Goal: Task Accomplishment & Management: Manage account settings

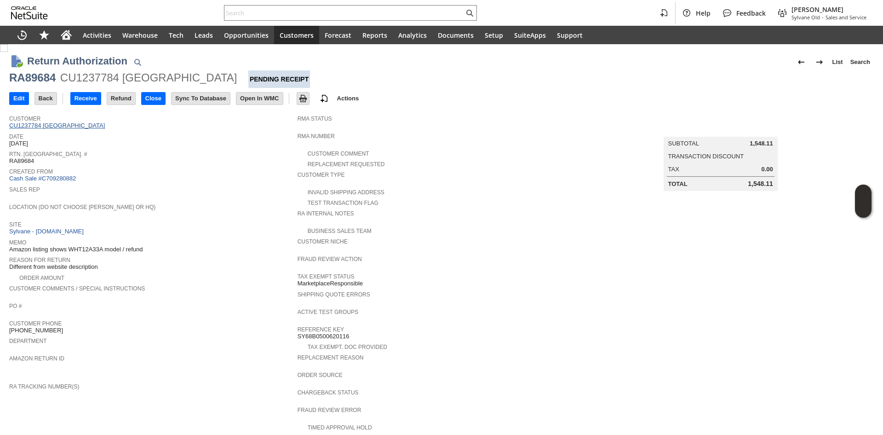
click at [70, 127] on link "CU1237784 [GEOGRAPHIC_DATA]" at bounding box center [58, 125] width 98 height 7
click at [265, 148] on span "Rtn. Auth. #" at bounding box center [151, 152] width 284 height 9
click at [70, 125] on link "CU1237784 [GEOGRAPHIC_DATA]" at bounding box center [58, 125] width 98 height 7
click at [242, 370] on span "Return Tracking Numbers" at bounding box center [151, 374] width 284 height 9
click at [128, 246] on span "Amazon listing shows WHT12A33A model / refund" at bounding box center [75, 249] width 133 height 7
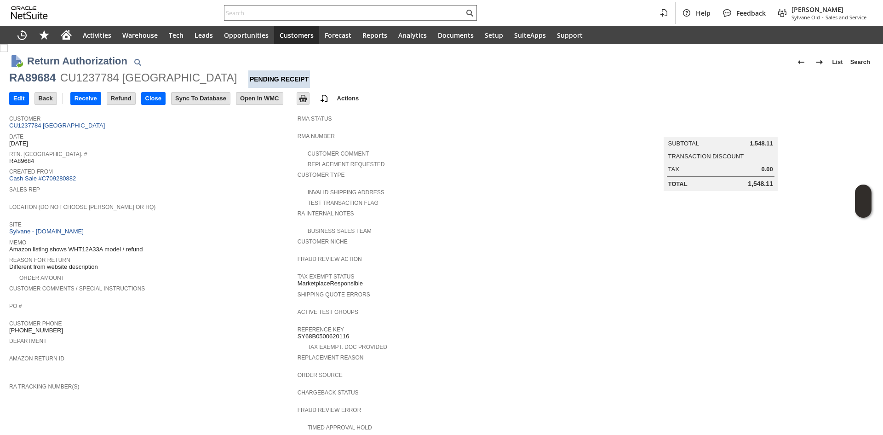
click at [128, 246] on span "Amazon listing shows WHT12A33A model / refund" at bounding box center [75, 249] width 133 height 7
click at [13, 99] on input "Edit" at bounding box center [19, 98] width 19 height 12
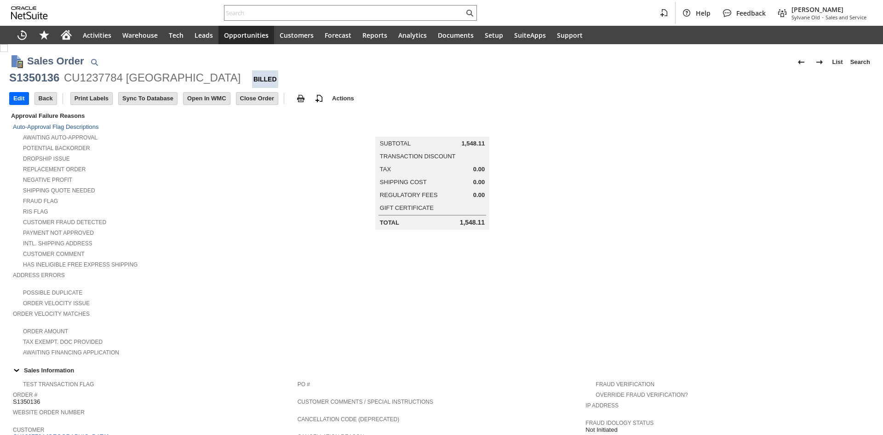
click at [183, 80] on div "CU1237784 [GEOGRAPHIC_DATA]" at bounding box center [152, 77] width 177 height 15
copy div "Hotel M Brook"
drag, startPoint x: 200, startPoint y: 77, endPoint x: 126, endPoint y: 81, distance: 74.6
click at [126, 81] on div "S1350136 CU1237784 Hotel M Brook Billed" at bounding box center [441, 78] width 864 height 17
click at [286, 200] on div "Fraud Flag" at bounding box center [155, 200] width 285 height 10
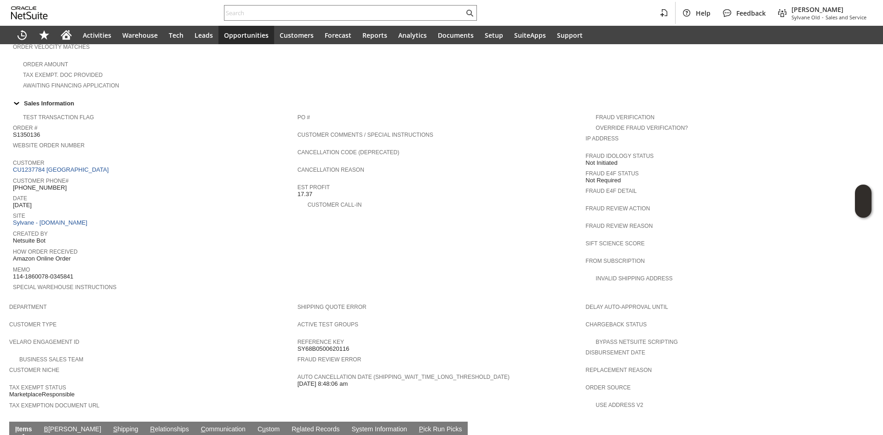
scroll to position [417, 0]
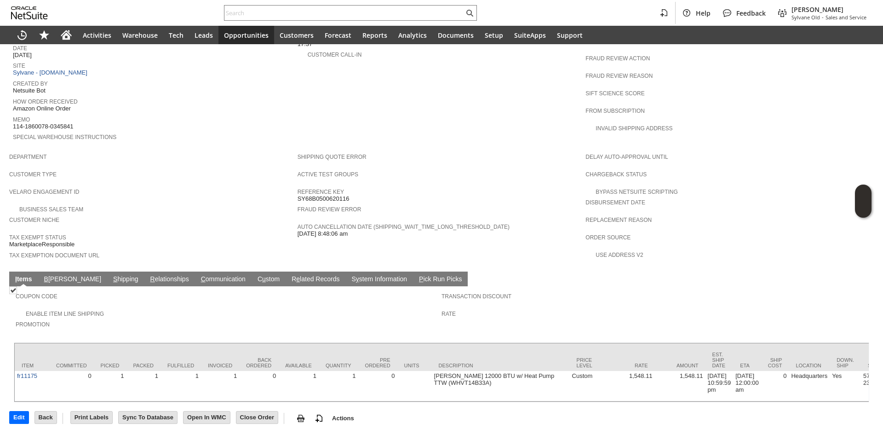
click at [111, 275] on link "S hipping" at bounding box center [126, 279] width 30 height 9
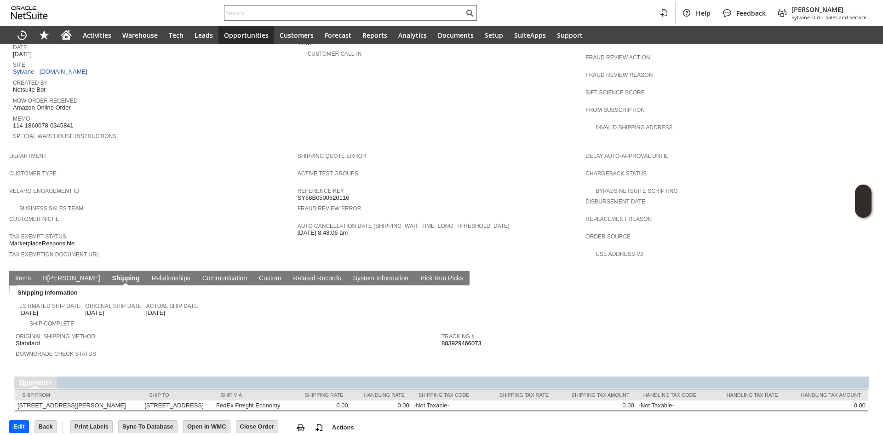
scroll to position [418, 0]
drag, startPoint x: 153, startPoint y: 387, endPoint x: 269, endPoint y: 0, distance: 403.4
click at [183, 400] on td "57 ROUTE 23C # 545 TANNERSVILLE NY 12485-5106 United States" at bounding box center [178, 405] width 72 height 10
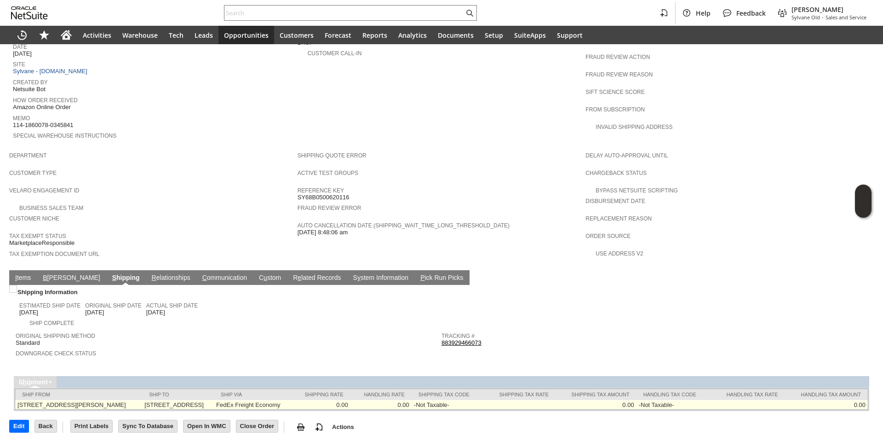
click at [214, 400] on td "57 ROUTE 23C # 545 TANNERSVILLE NY 12485-5106 United States" at bounding box center [178, 405] width 72 height 10
drag, startPoint x: 154, startPoint y: 388, endPoint x: 195, endPoint y: 385, distance: 41.5
click at [195, 400] on td "57 ROUTE 23C # 545 TANNERSVILLE NY 12485-5106 United States" at bounding box center [178, 405] width 72 height 10
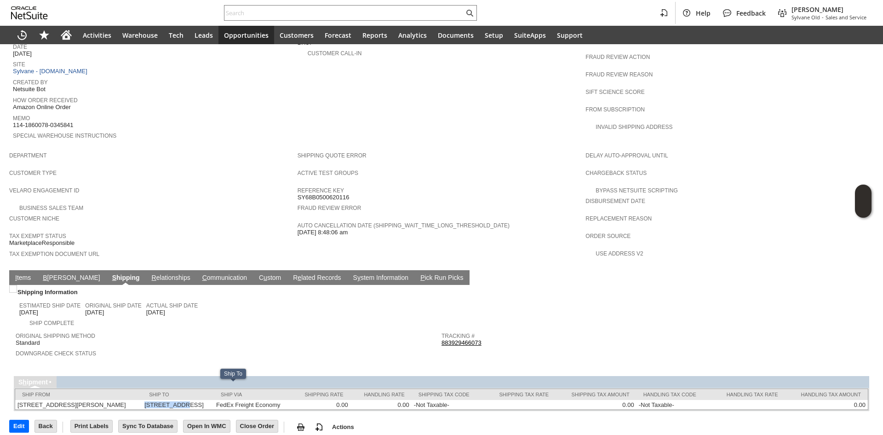
copy td "57 ROUTE 23C"
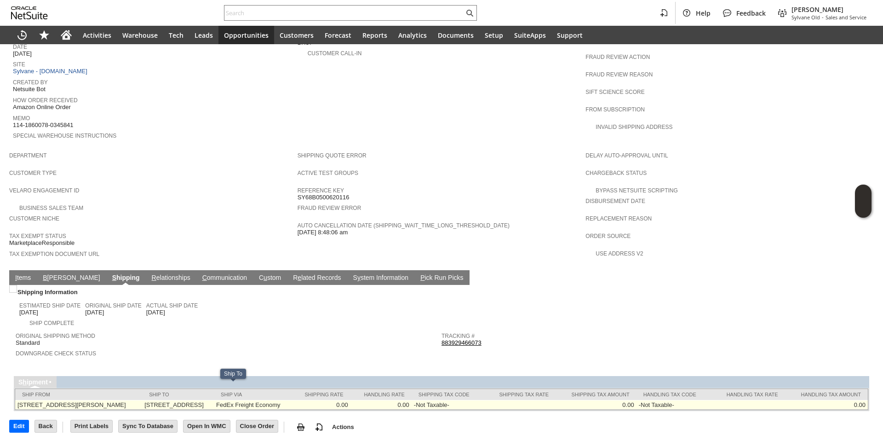
click at [214, 400] on td "57 ROUTE 23C # 545 TANNERSVILLE NY 12485-5106 United States" at bounding box center [178, 405] width 72 height 10
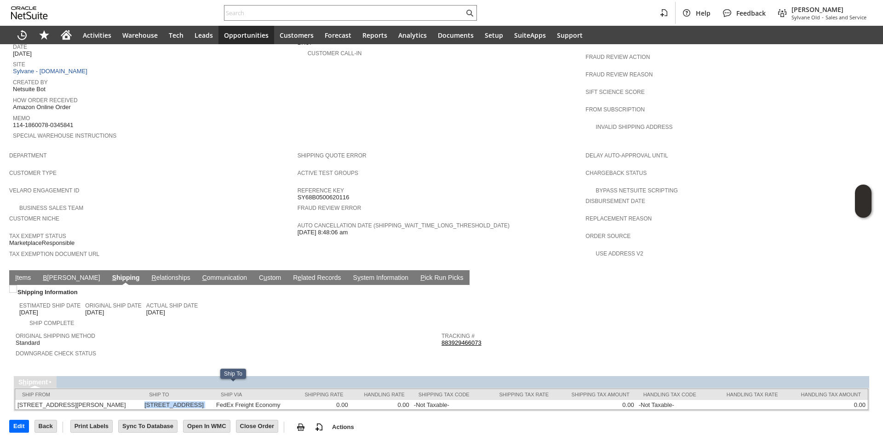
copy tr "57 ROUTE 23C # 545 TANNERSVILLE NY 12485-5106 United States"
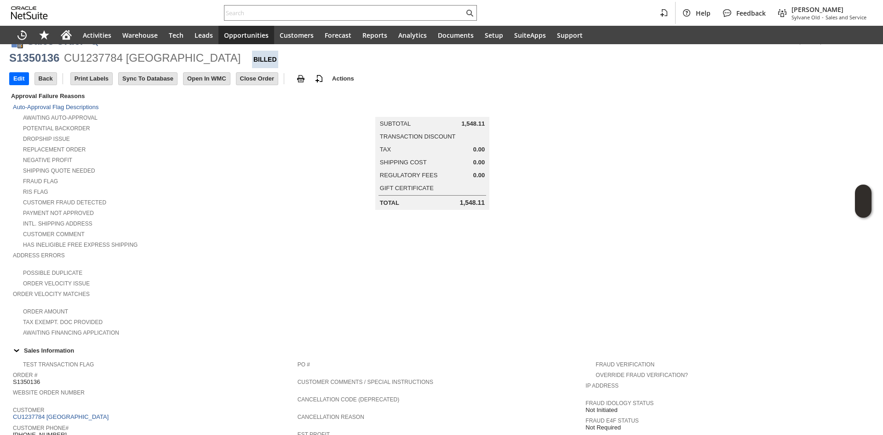
scroll to position [0, 0]
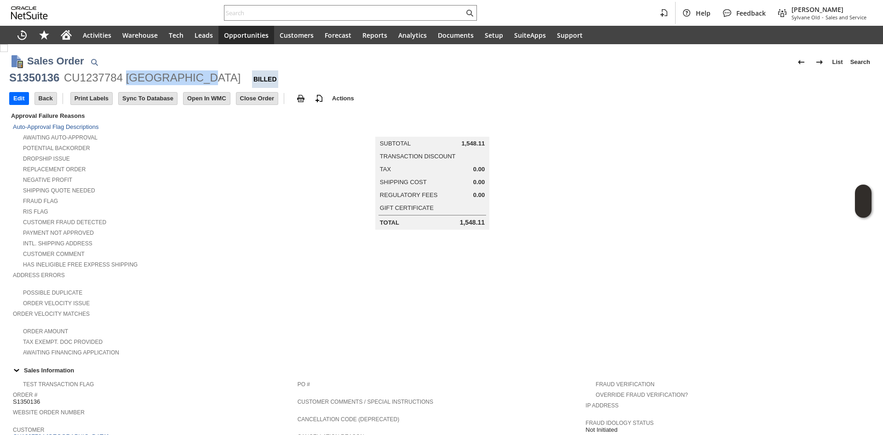
copy div "Hotel M Brook"
drag, startPoint x: 194, startPoint y: 78, endPoint x: 128, endPoint y: 83, distance: 66.0
click at [128, 83] on div "CU1237784 [GEOGRAPHIC_DATA]" at bounding box center [152, 77] width 177 height 15
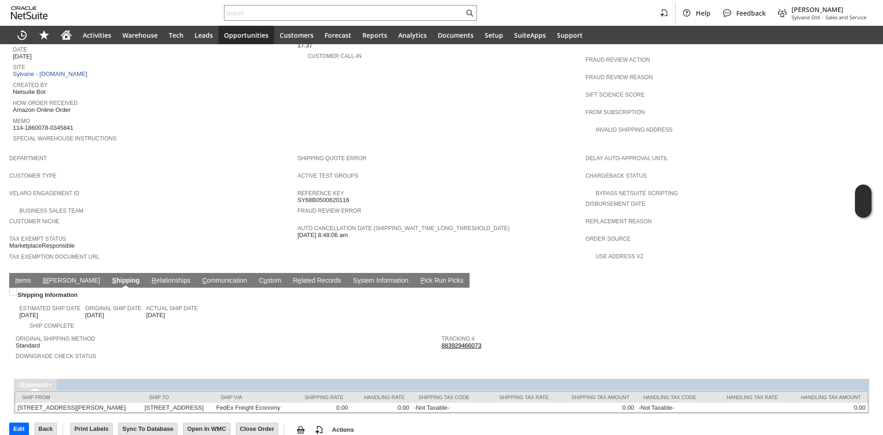
scroll to position [418, 0]
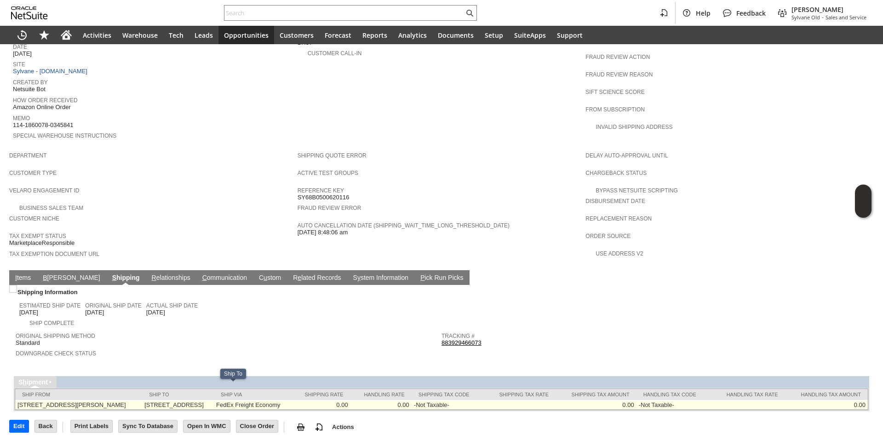
drag, startPoint x: 201, startPoint y: 389, endPoint x: 218, endPoint y: 388, distance: 16.6
click at [214, 400] on td "57 ROUTE 23C # 545 TANNERSVILLE NY 12485-5106 United States" at bounding box center [178, 405] width 72 height 10
copy td "57 ROUTE 23C # 545"
drag, startPoint x: 153, startPoint y: 388, endPoint x: 212, endPoint y: 388, distance: 59.3
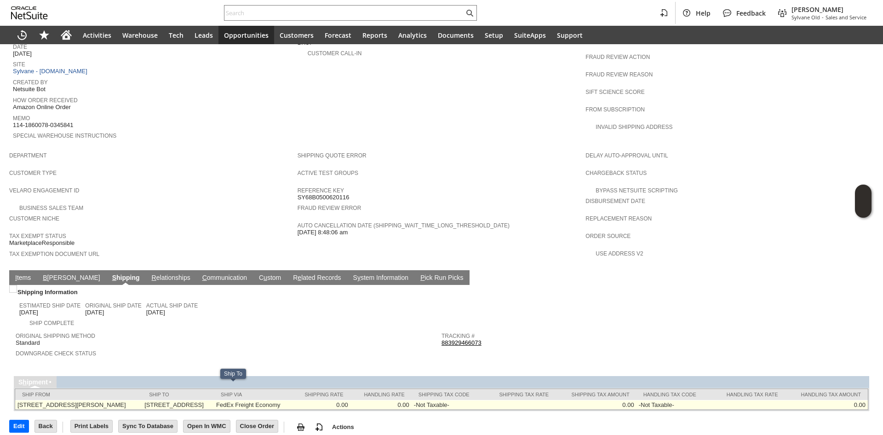
click at [212, 400] on td "57 ROUTE 23C # 545 TANNERSVILLE NY 12485-5106 United States" at bounding box center [178, 405] width 72 height 10
click at [211, 400] on td "57 ROUTE 23C # 545 TANNERSVILLE NY 12485-5106 United States" at bounding box center [178, 405] width 72 height 10
click at [214, 400] on td "57 ROUTE 23C # 545 TANNERSVILLE NY 12485-5106 United States" at bounding box center [178, 405] width 72 height 10
copy td "12485"
click at [214, 400] on td "57 ROUTE 23C # 545 TANNERSVILLE NY 12485-5106 United States" at bounding box center [178, 405] width 72 height 10
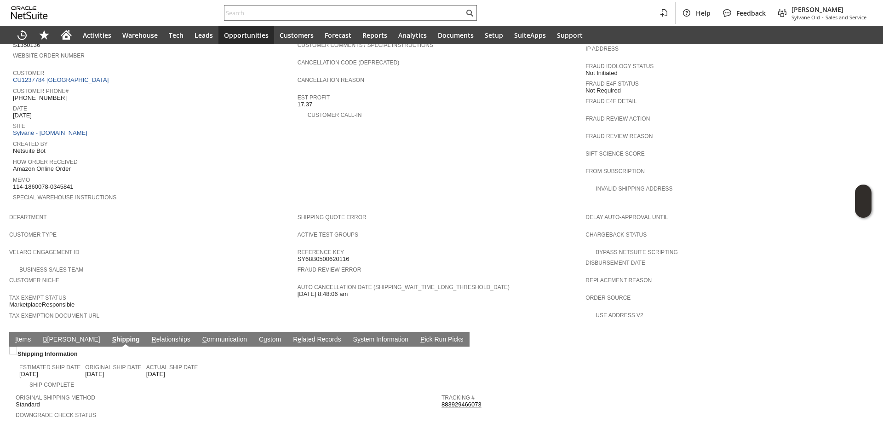
scroll to position [326, 0]
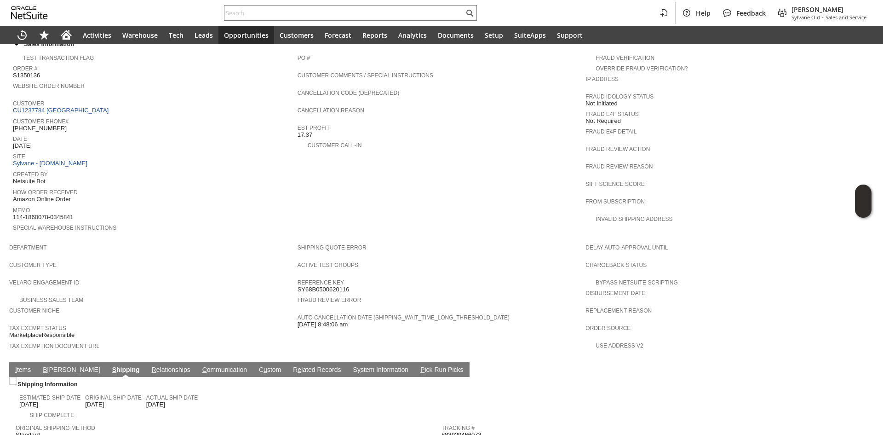
click at [43, 125] on span "[PHONE_NUMBER]" at bounding box center [40, 128] width 54 height 7
copy tbody "[PHONE_NUMBER]"
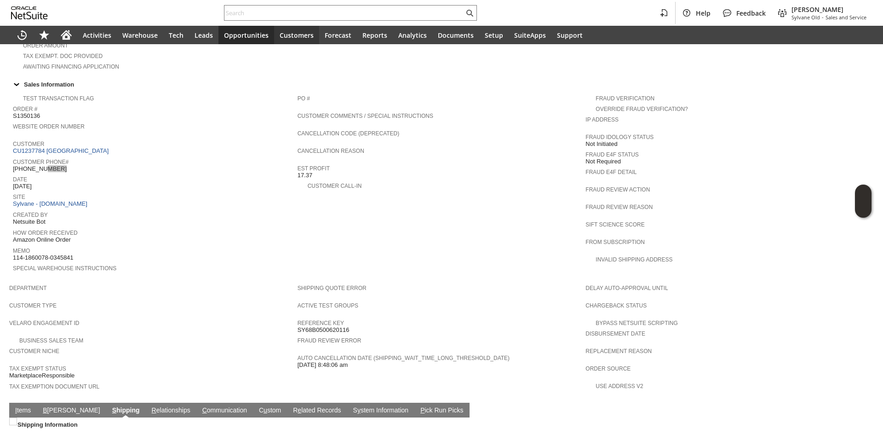
scroll to position [280, 0]
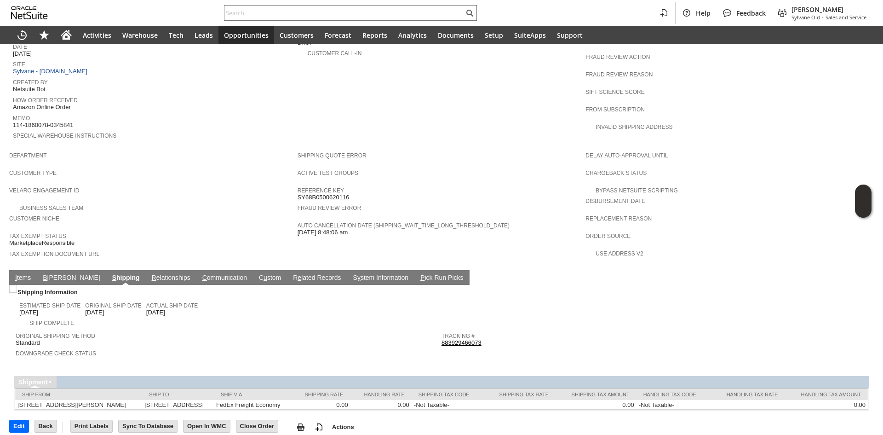
click at [25, 274] on link "I tems" at bounding box center [23, 278] width 20 height 9
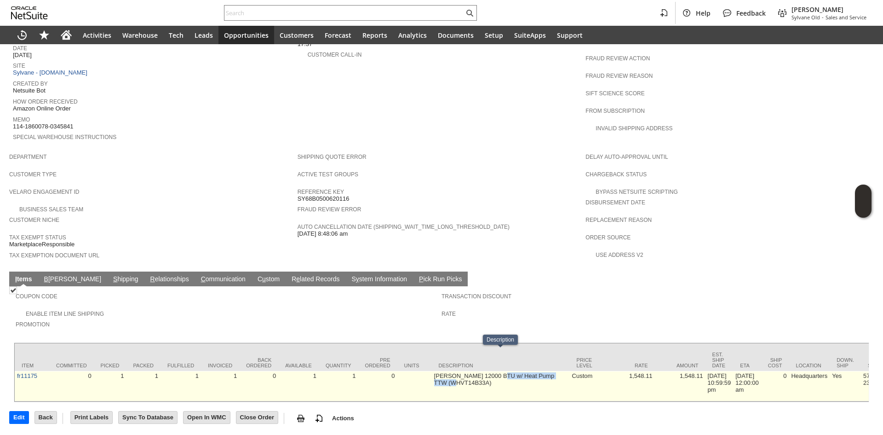
copy td "12000 BTU w/ Heat Pump"
drag, startPoint x: 492, startPoint y: 354, endPoint x: 560, endPoint y: 350, distance: 68.6
click at [560, 371] on td "[PERSON_NAME] 12000 BTU w/ Heat Pump TTW (WHVT14B33A)" at bounding box center [501, 386] width 138 height 30
click at [450, 371] on td "[PERSON_NAME] 12000 BTU w/ Heat Pump TTW (WHVT14B33A)" at bounding box center [501, 386] width 138 height 30
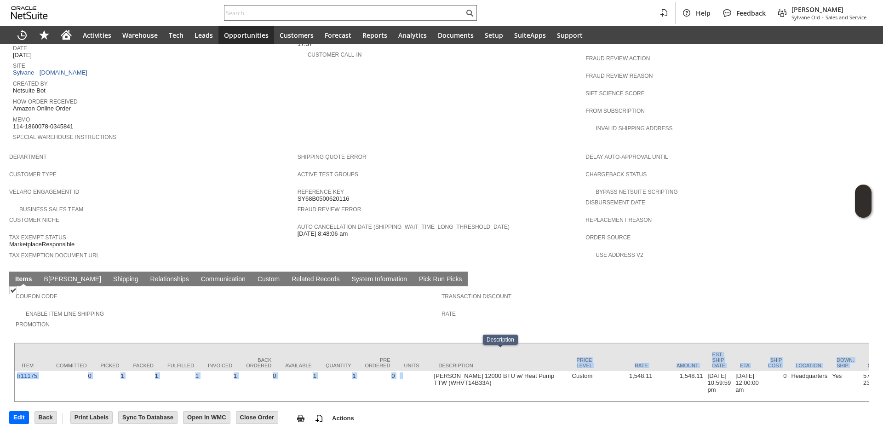
copy tbody "Price Level Rate Amount Est. Ship Date ETA Ship Cost Location Down. Ship Ship T…"
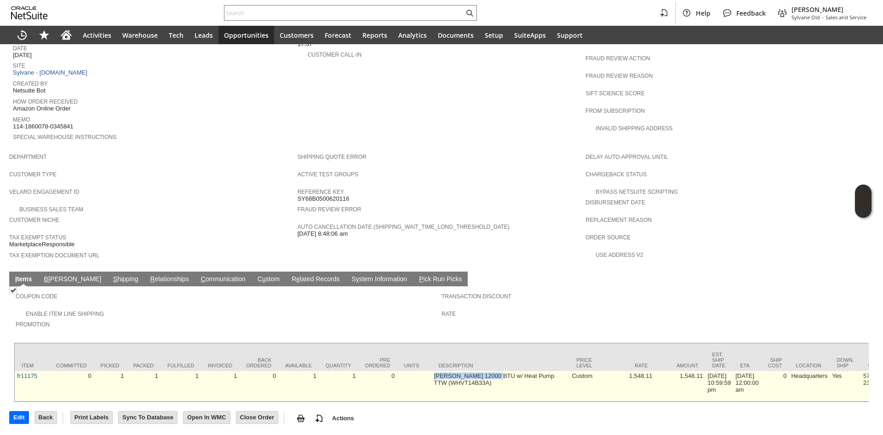
copy td "Friedrich Wallmaster"
drag, startPoint x: 433, startPoint y: 353, endPoint x: 489, endPoint y: 350, distance: 56.6
click at [489, 371] on td "[PERSON_NAME] 12000 BTU w/ Heat Pump TTW (WHVT14B33A)" at bounding box center [501, 386] width 138 height 30
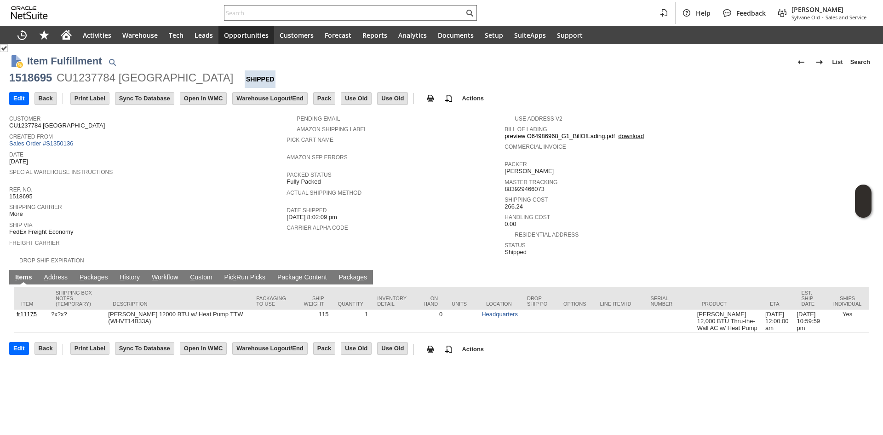
click at [55, 273] on link "A ddress" at bounding box center [56, 277] width 28 height 9
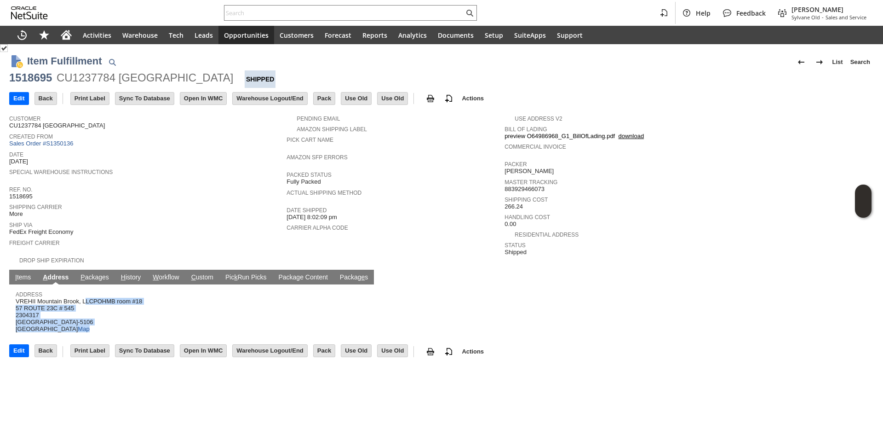
drag, startPoint x: 145, startPoint y: 293, endPoint x: 61, endPoint y: 292, distance: 84.2
click at [61, 292] on div "Address VREHII Mountain Brook, LLCPOHMB room #18 57 ROUTE 23C # 545 2304317 TAN…" at bounding box center [439, 310] width 847 height 44
click at [61, 298] on span "VREHII Mountain Brook, LLCPOHMB room #18 57 ROUTE 23C # 545 2304317 TANNERSVILL…" at bounding box center [79, 315] width 126 height 35
click at [43, 298] on span "VREHII Mountain Brook, LLCPOHMB room #18 57 ROUTE 23C # 545 2304317 TANNERSVILL…" at bounding box center [79, 315] width 126 height 35
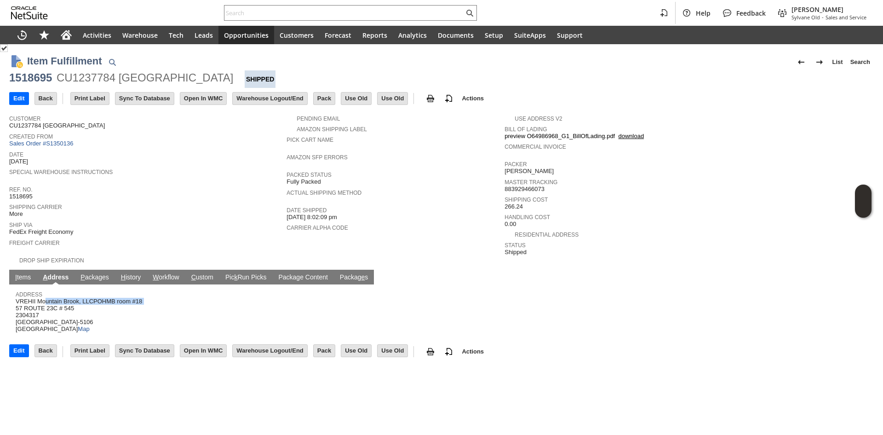
click at [43, 298] on span "VREHII Mountain Brook, LLCPOHMB room #18 57 ROUTE 23C # 545 2304317 TANNERSVILL…" at bounding box center [79, 315] width 126 height 35
copy span "VREHII Mountain Brook, LLCPOHMB room #18"
click at [46, 299] on span "VREHII Mountain Brook, LLCPOHMB room #18 57 ROUTE 23C # 545 2304317 TANNERSVILL…" at bounding box center [79, 315] width 126 height 35
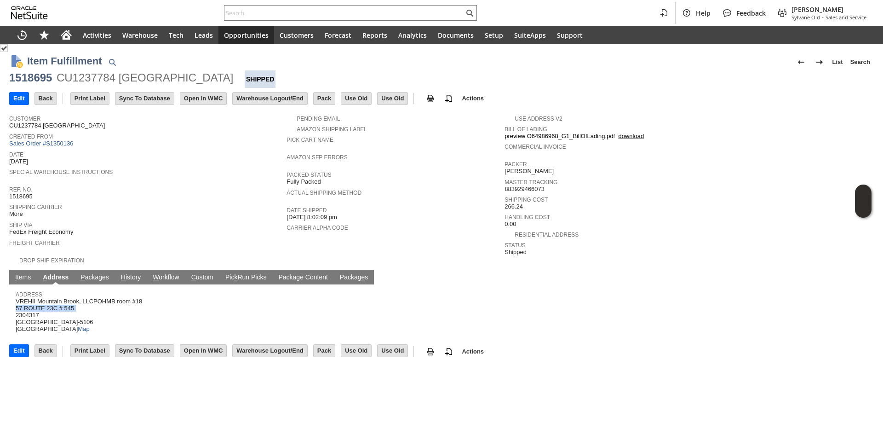
copy span "57 ROUTE 23C # 545"
click at [88, 298] on span "VREHII Mountain Brook, LLCPOHMB room #18 57 ROUTE 23C # 545 2304317 TANNERSVILL…" at bounding box center [79, 315] width 126 height 35
copy span "VREHII Mountain Brook, LLCPOHMB room #18"
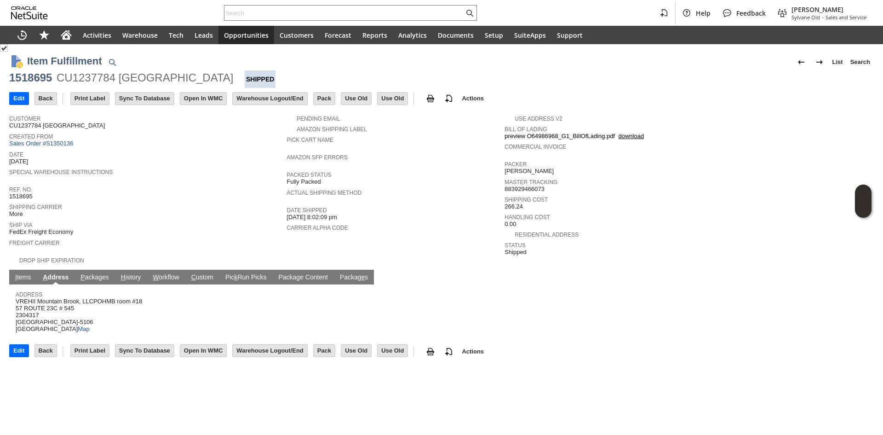
click at [116, 309] on span "VREHII Mountain Brook, LLCPOHMB room #18 57 ROUTE 23C # 545 2304317 TANNERSVILL…" at bounding box center [79, 315] width 126 height 35
drag, startPoint x: 148, startPoint y: 297, endPoint x: 121, endPoint y: 298, distance: 26.7
click at [121, 298] on div "Address VREHII Mountain Brook, LLCPOHMB room #18 57 ROUTE 23C # 545 2304317 TAN…" at bounding box center [439, 310] width 847 height 44
click at [121, 298] on span "VREHII Mountain Brook, LLCPOHMB room #18 57 ROUTE 23C # 545 2304317 TANNERSVILL…" at bounding box center [79, 315] width 126 height 35
click at [63, 301] on span "VREHII Mountain Brook, LLCPOHMB room #18 57 ROUTE 23C # 545 2304317 TANNERSVILL…" at bounding box center [79, 315] width 126 height 35
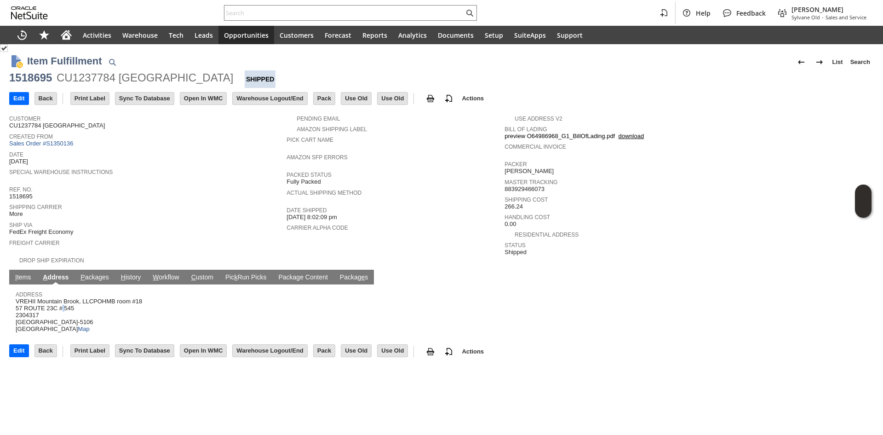
click at [63, 301] on span "VREHII Mountain Brook, LLCPOHMB room #18 57 ROUTE 23C # 545 2304317 TANNERSVILL…" at bounding box center [79, 315] width 126 height 35
copy span "57 ROUTE 23C # 545"
click at [106, 298] on span "VREHII Mountain Brook, LLCPOHMB room #18 57 ROUTE 23C # 545 2304317 TANNERSVILL…" at bounding box center [79, 315] width 126 height 35
drag, startPoint x: 149, startPoint y: 291, endPoint x: 129, endPoint y: 292, distance: 20.3
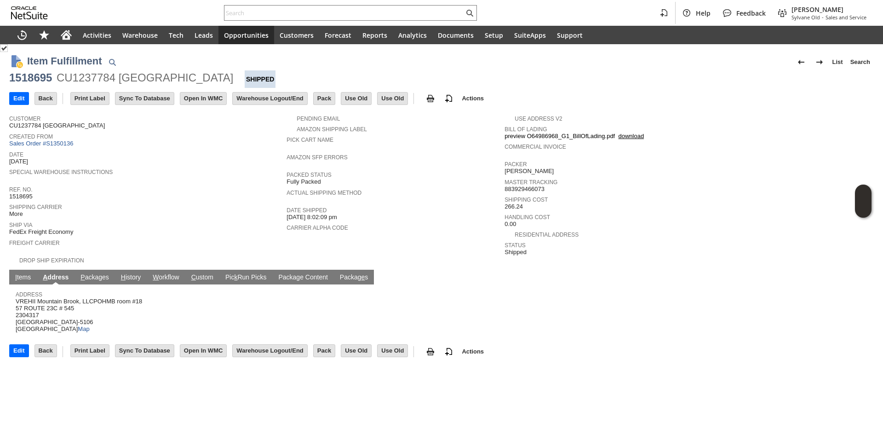
click at [129, 292] on div "Address VREHII Mountain Brook, LLCPOHMB room #18 57 ROUTE 23C # 545 2304317 TAN…" at bounding box center [439, 310] width 847 height 44
click at [129, 298] on span "VREHII Mountain Brook, LLCPOHMB room #18 57 ROUTE 23C # 545 2304317 TANNERSVILL…" at bounding box center [79, 315] width 126 height 35
drag, startPoint x: 149, startPoint y: 294, endPoint x: 98, endPoint y: 293, distance: 50.6
click at [98, 293] on div "Address VREHII Mountain Brook, LLCPOHMB room #18 57 ROUTE 23C # 545 2304317 TAN…" at bounding box center [439, 310] width 847 height 44
click at [98, 298] on span "VREHII Mountain Brook, LLCPOHMB room #18 57 ROUTE 23C # 545 2304317 TANNERSVILL…" at bounding box center [79, 315] width 126 height 35
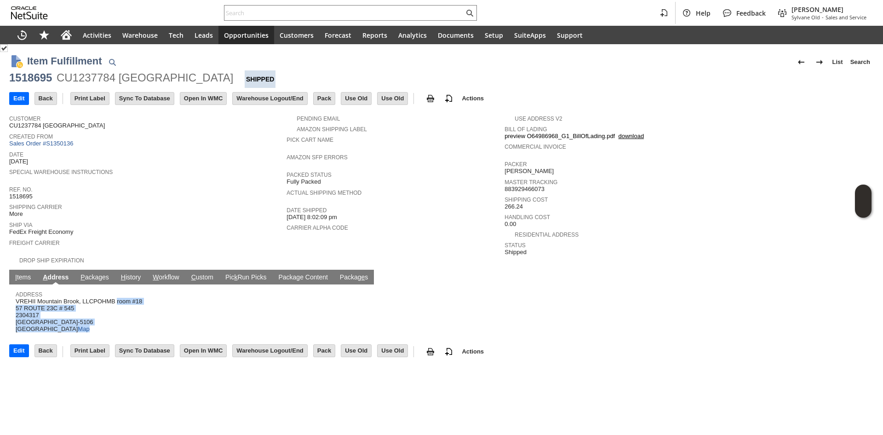
copy span "LLCPOHMB room #18 57 ROUTE 23C # 545 2304317 TANNERSVILLE NY 12485-5106 United …"
copy span "LLCPOHMB room #18"
drag, startPoint x: 83, startPoint y: 297, endPoint x: 142, endPoint y: 297, distance: 59.3
click at [142, 298] on span "VREHII Mountain Brook, LLCPOHMB room #18 57 ROUTE 23C # 545 2304317 TANNERSVILL…" at bounding box center [79, 315] width 126 height 35
click at [95, 273] on link "P ackages" at bounding box center [94, 277] width 33 height 9
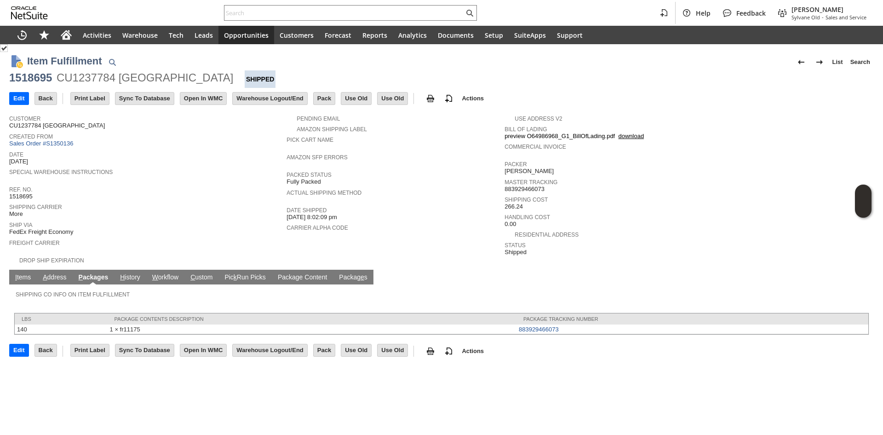
click at [246, 273] on link "Pic k Run Picks" at bounding box center [245, 277] width 46 height 9
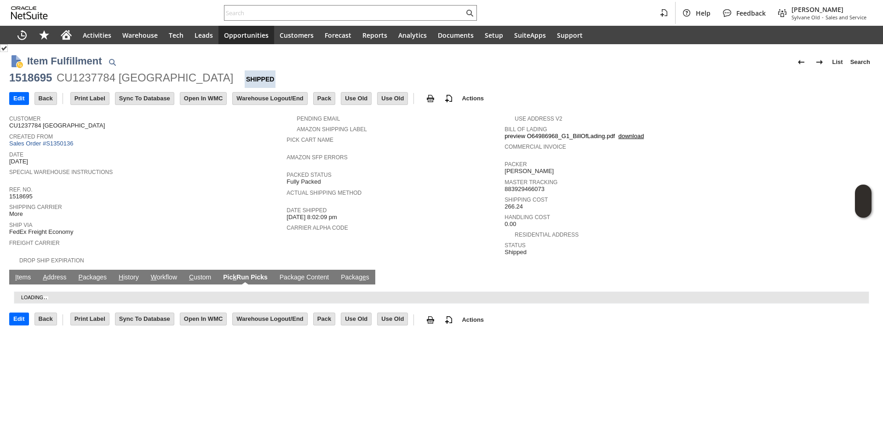
click at [357, 269] on td "Packag e s" at bounding box center [355, 276] width 40 height 15
click at [357, 273] on link "Packag e s" at bounding box center [354, 277] width 33 height 9
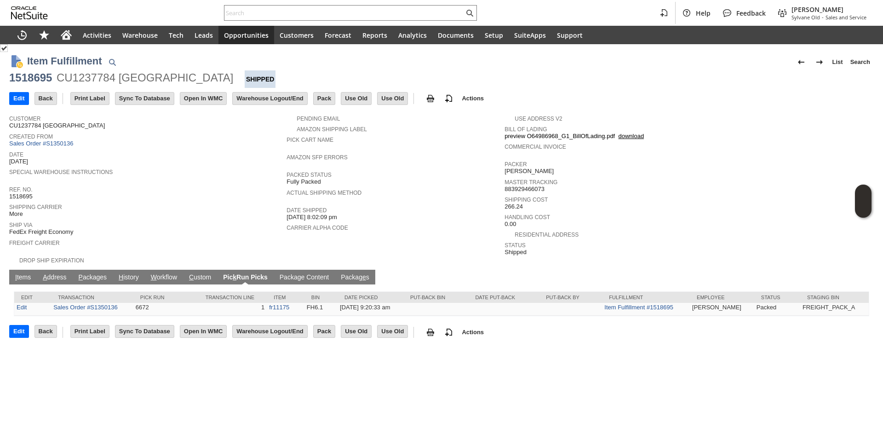
click at [363, 273] on link "Packag e s" at bounding box center [354, 277] width 33 height 9
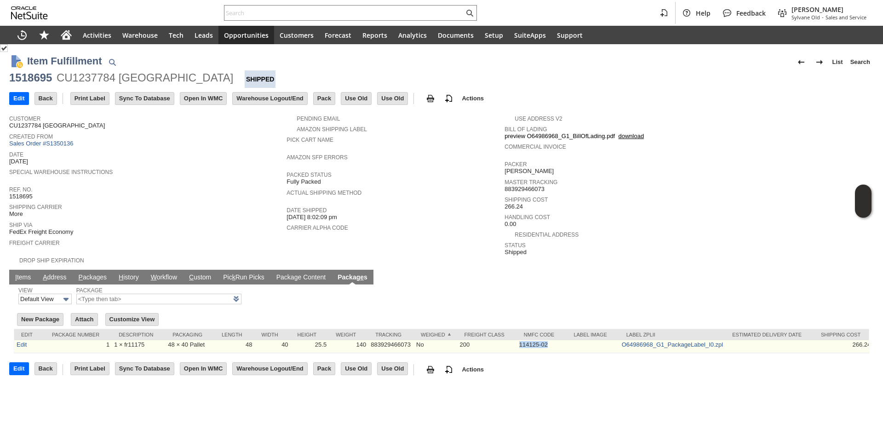
drag, startPoint x: 518, startPoint y: 338, endPoint x: 549, endPoint y: 336, distance: 31.8
click at [549, 340] on td "114125-02" at bounding box center [542, 346] width 50 height 13
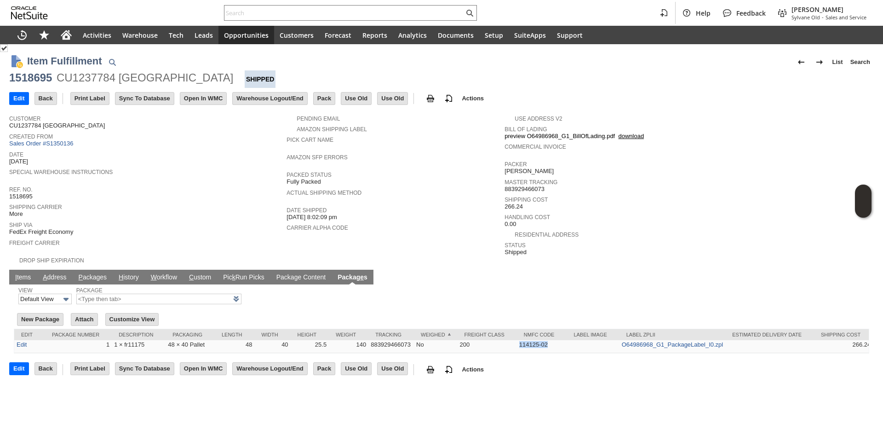
copy td "114125-02"
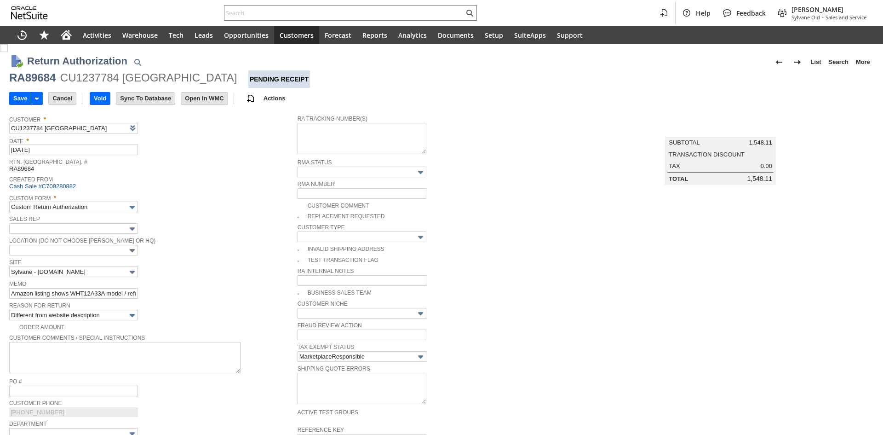
type input "Add"
type input "Copy Previous"
click at [324, 150] on textarea at bounding box center [362, 138] width 129 height 31
paste textarea "884999254033"
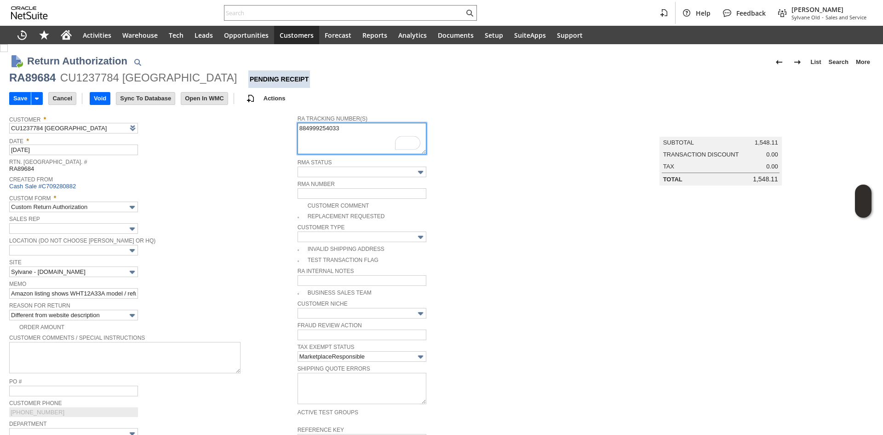
click at [352, 150] on textarea "884999254033" at bounding box center [362, 138] width 129 height 31
paste textarea "FedEx Freight Economy20251008ALB066783 10/08/2025 1 145.00 LBS 1:00 PM - 4:00 PM"
drag, startPoint x: 333, startPoint y: 141, endPoint x: 297, endPoint y: 136, distance: 36.2
click at [298, 136] on textarea "884999254033 FedEx Freight Economy20251008ALB066783 10/08/2025 1 145.00 LBS 1:0…" at bounding box center [362, 138] width 129 height 31
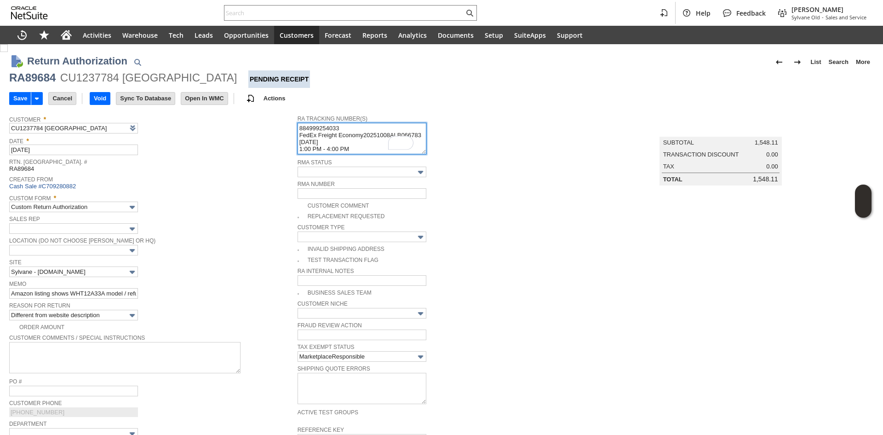
scroll to position [7, 0]
drag, startPoint x: 423, startPoint y: 153, endPoint x: 448, endPoint y: 189, distance: 44.4
click at [449, 189] on tbody "RA Tracking Number(s) 884999254033 FedEx Freight Economy20251008ALB066783 10/08…" at bounding box center [442, 367] width 288 height 514
type textarea "884999254033 FedEx Freight Economy20251008ALB066783 10/08/2025 1:00 PM - 4:00 PM"
click at [260, 164] on span "Rtn. [GEOGRAPHIC_DATA]. #" at bounding box center [151, 160] width 284 height 9
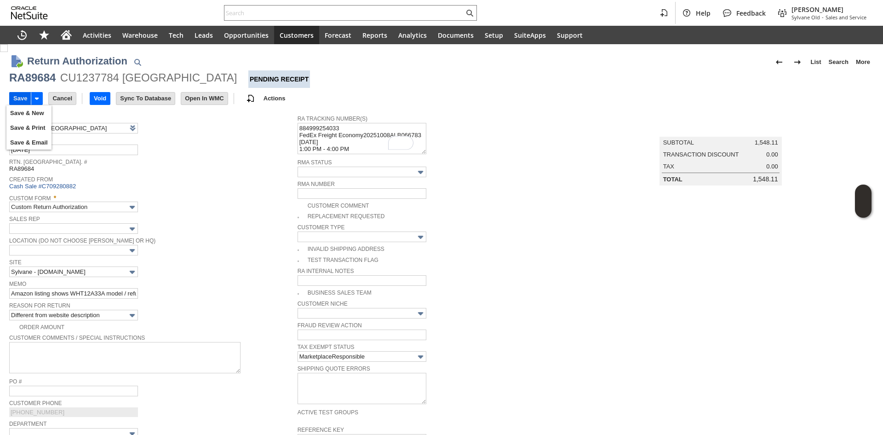
click at [20, 97] on input "Save" at bounding box center [20, 98] width 21 height 12
